Goal: Transaction & Acquisition: Book appointment/travel/reservation

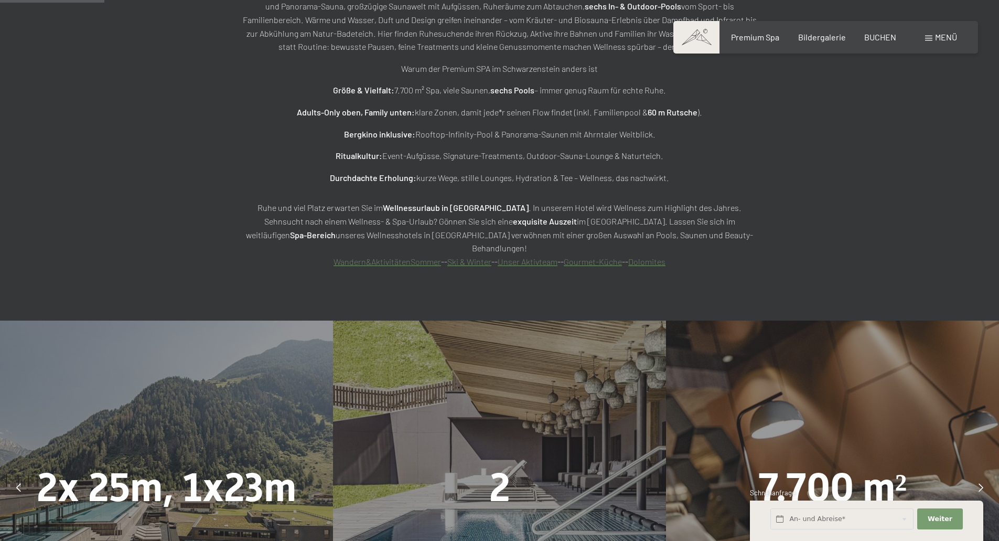
scroll to position [891, 0]
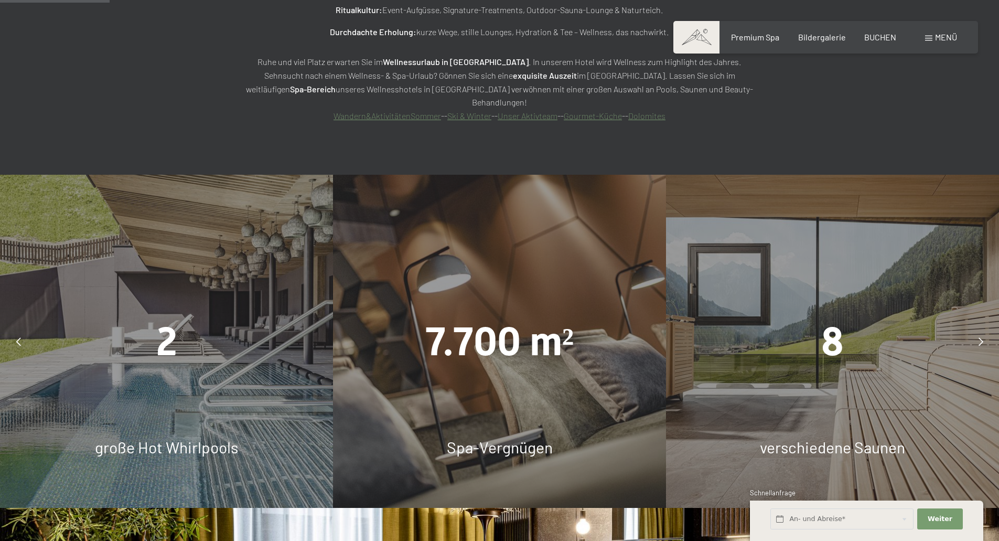
click at [841, 377] on div "8 verschiedene Saunen" at bounding box center [832, 341] width 333 height 333
click at [829, 318] on span "8" at bounding box center [832, 341] width 23 height 46
click at [831, 437] on span "verschiedene Saunen" at bounding box center [832, 446] width 145 height 19
click at [979, 337] on icon at bounding box center [981, 341] width 5 height 8
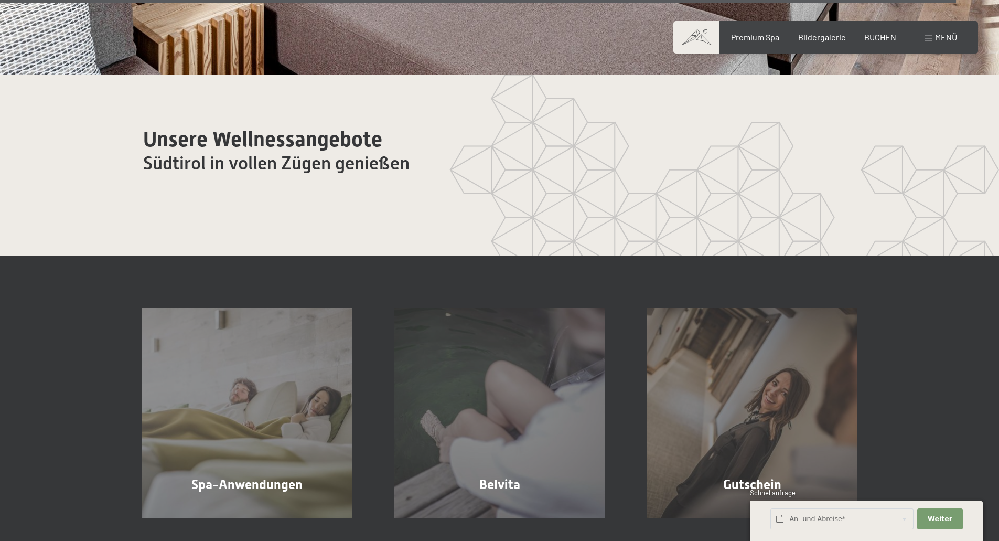
scroll to position [6922, 0]
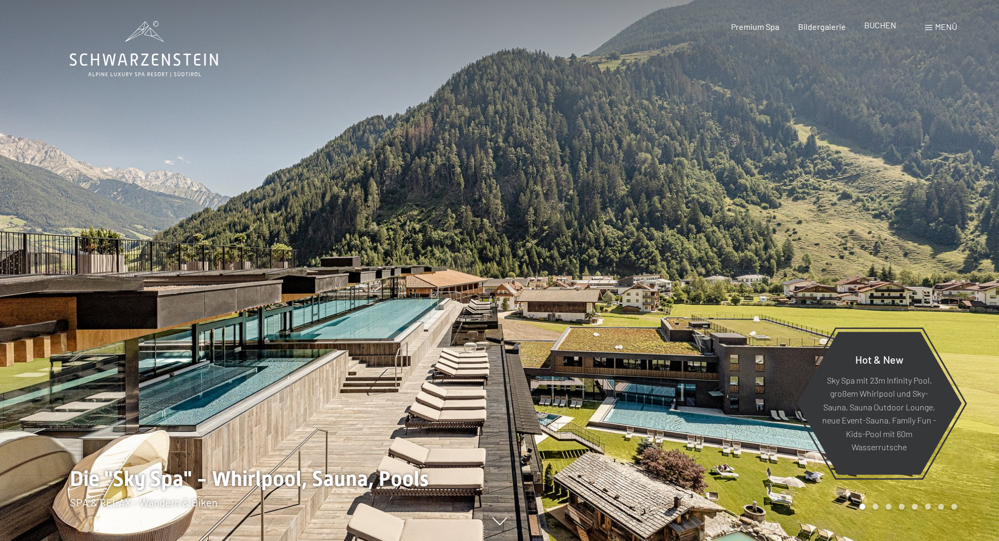
click at [883, 26] on span "BUCHEN" at bounding box center [880, 25] width 32 height 10
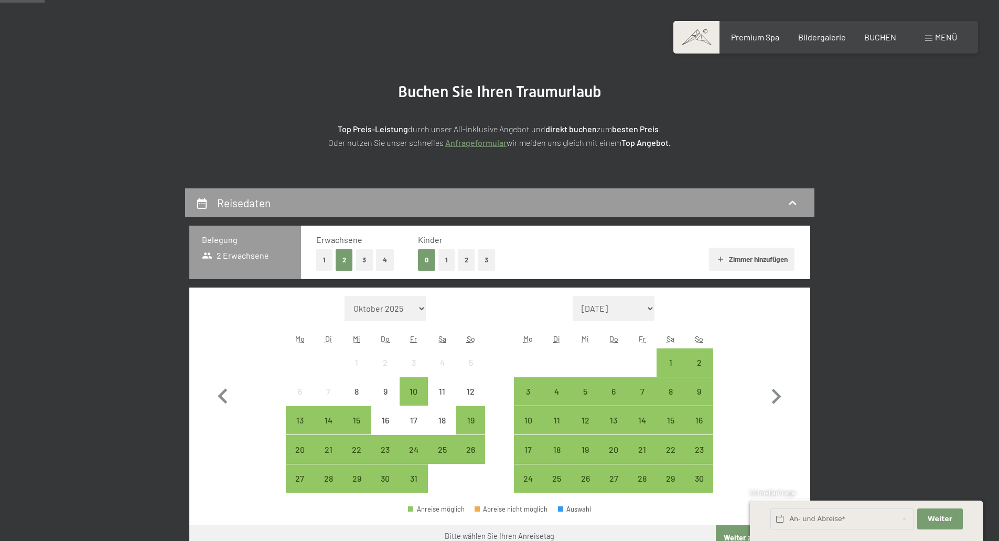
scroll to position [157, 0]
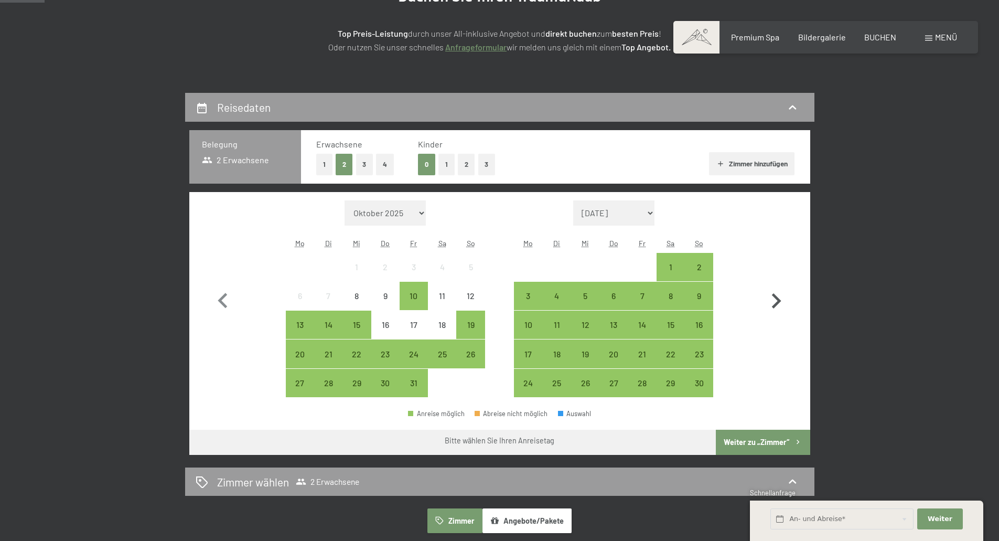
click at [775, 294] on icon "button" at bounding box center [776, 301] width 30 height 30
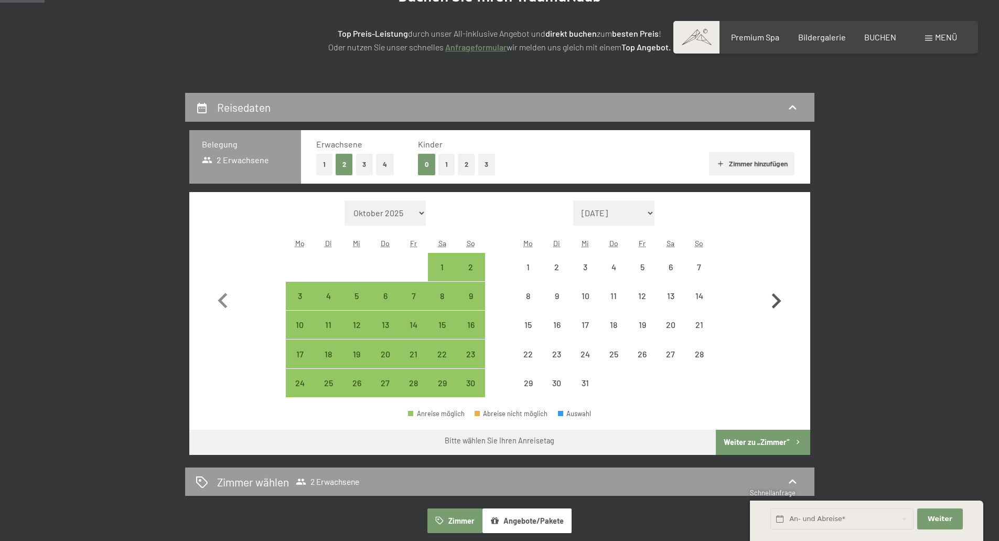
select select "2025-11-01"
select select "2025-12-01"
select select "2025-11-01"
select select "2025-12-01"
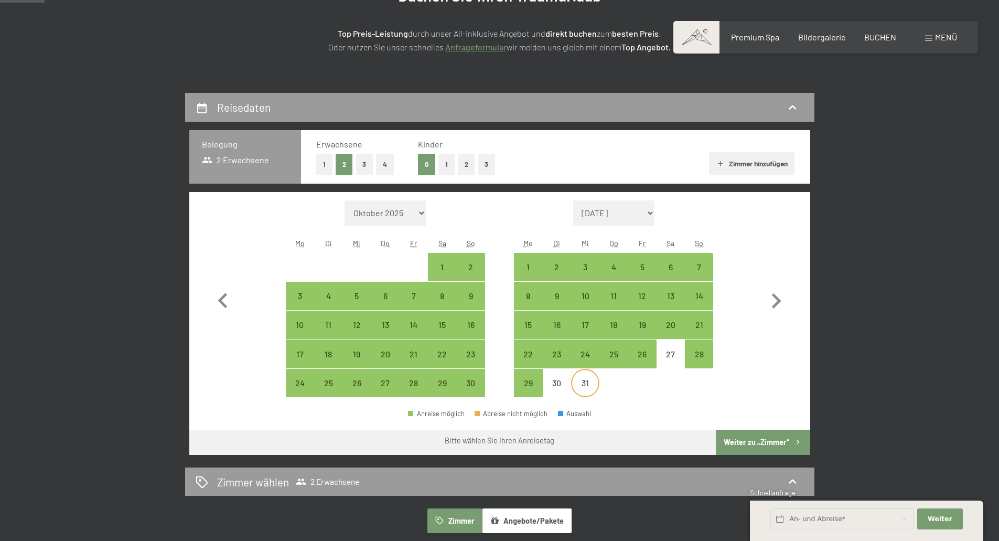
click at [589, 388] on div "31" at bounding box center [585, 392] width 26 height 26
select select "2025-11-01"
select select "2025-12-01"
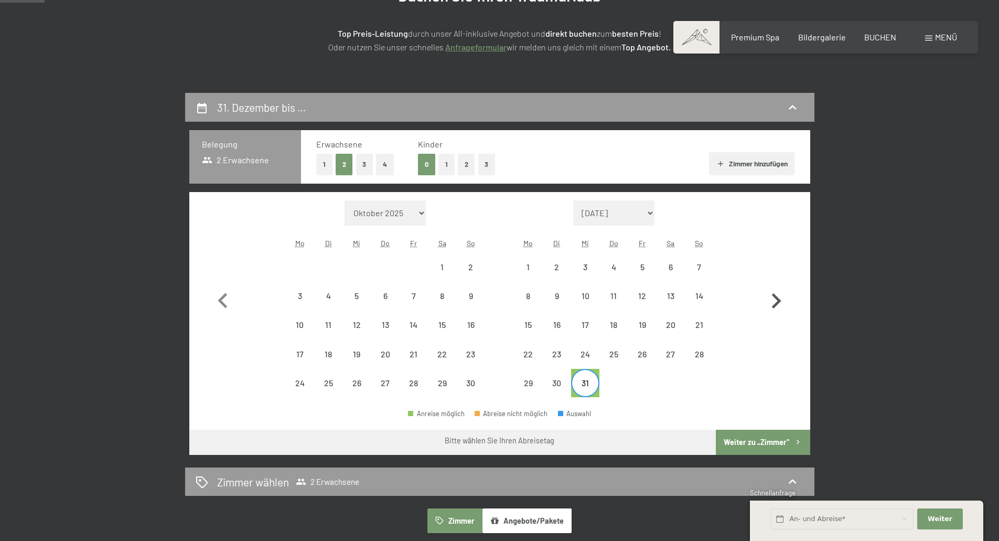
click at [778, 302] on icon "button" at bounding box center [776, 300] width 9 height 15
select select "2025-12-01"
select select "2026-01-01"
select select "2025-12-01"
select select "2026-01-01"
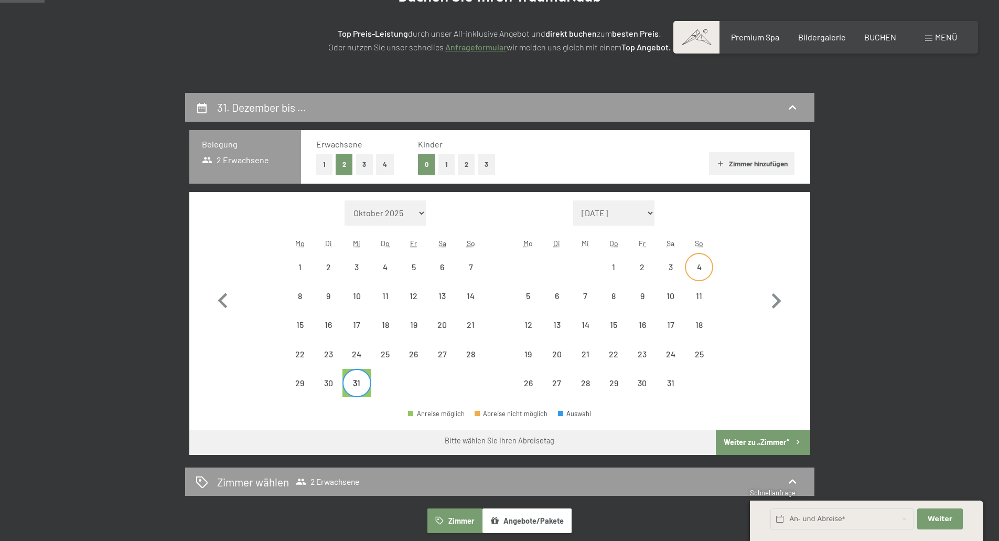
click at [697, 269] on div "4" at bounding box center [699, 276] width 26 height 26
select select "2025-12-01"
select select "2026-01-01"
